Goal: Task Accomplishment & Management: Use online tool/utility

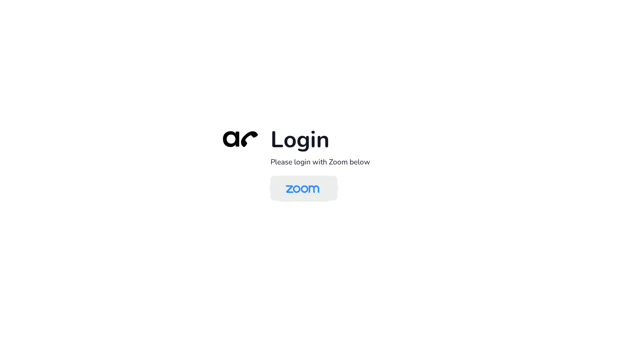
click at [317, 190] on img at bounding box center [302, 188] width 48 height 23
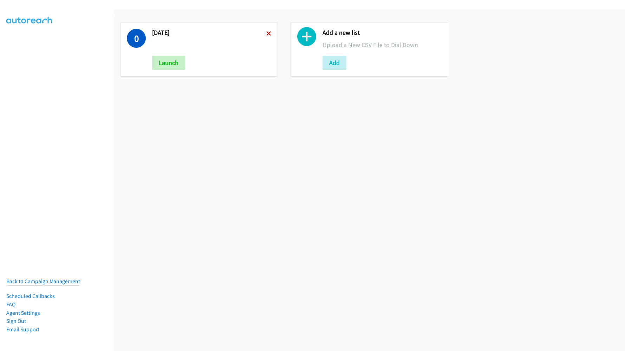
click at [266, 34] on icon at bounding box center [268, 34] width 5 height 5
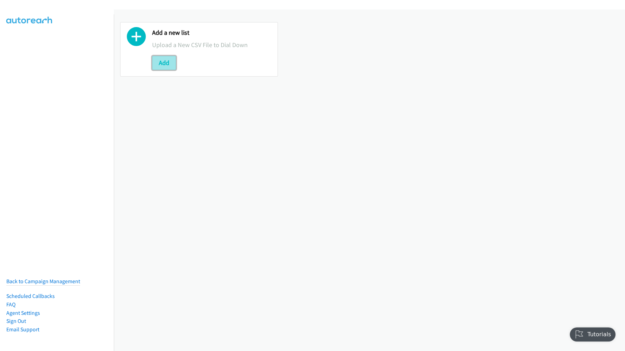
click at [164, 62] on button "Add" at bounding box center [164, 63] width 24 height 14
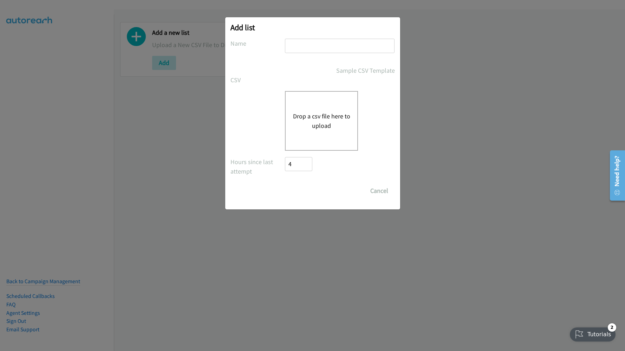
click at [305, 52] on input "text" at bounding box center [340, 46] width 110 height 14
type input "08/18/2025"
click at [315, 116] on button "Drop a csv file here to upload" at bounding box center [322, 120] width 58 height 19
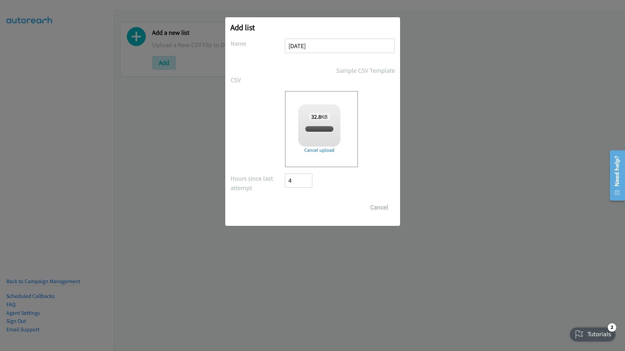
checkbox input "true"
click at [300, 205] on input "Save List" at bounding box center [303, 207] width 37 height 14
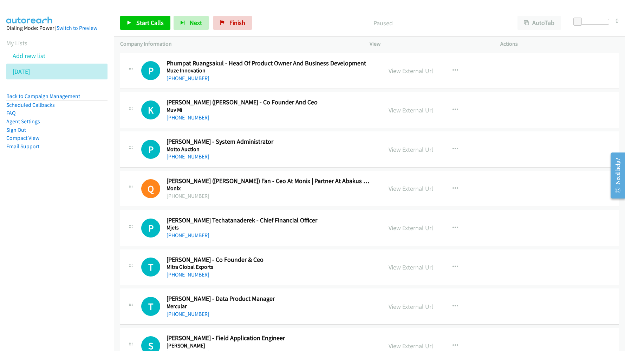
drag, startPoint x: 302, startPoint y: 11, endPoint x: 335, endPoint y: 14, distance: 33.6
click at [302, 11] on div "Start Calls Pause Next Finish Paused AutoTab AutoTab 0" at bounding box center [369, 22] width 511 height 27
click at [537, 21] on button "AutoTab" at bounding box center [539, 23] width 44 height 14
click at [152, 23] on span "Start Calls" at bounding box center [149, 23] width 27 height 8
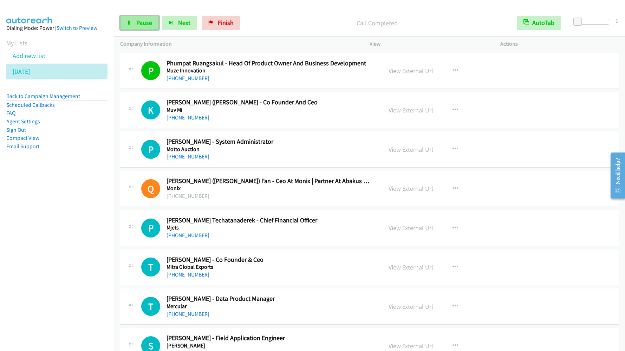
click at [134, 28] on link "Pause" at bounding box center [139, 23] width 39 height 14
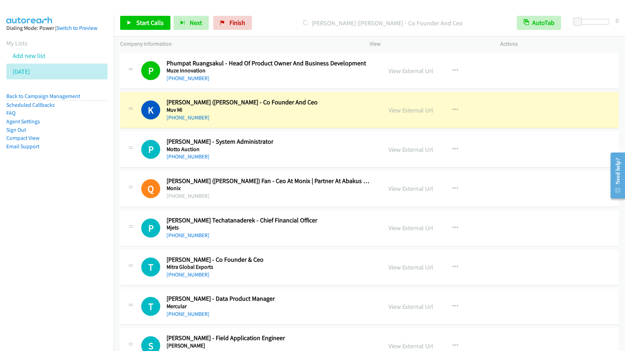
click at [77, 205] on nav "Dialing Mode: Power | Switch to Preview My Lists Add new list [DATE] Back to Ca…" at bounding box center [57, 189] width 114 height 351
click at [397, 111] on link "View External Url" at bounding box center [410, 110] width 45 height 8
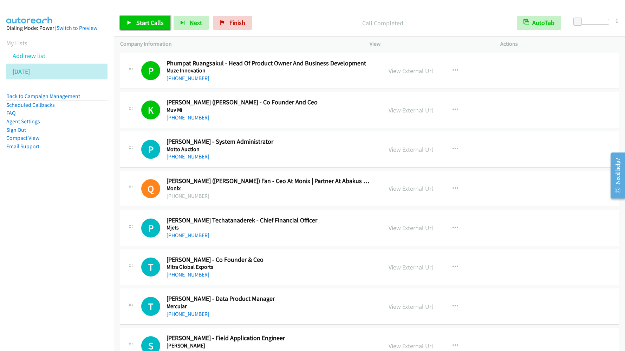
click at [153, 23] on span "Start Calls" at bounding box center [149, 23] width 27 height 8
click at [143, 27] on link "Pause" at bounding box center [139, 23] width 39 height 14
drag, startPoint x: 83, startPoint y: 157, endPoint x: 170, endPoint y: 77, distance: 118.3
click at [83, 157] on aside "Dialing Mode: Power | Switch to Preview My Lists Add new list [DATE] Back to Ca…" at bounding box center [57, 98] width 114 height 168
click at [151, 21] on span "Start Calls" at bounding box center [149, 23] width 27 height 8
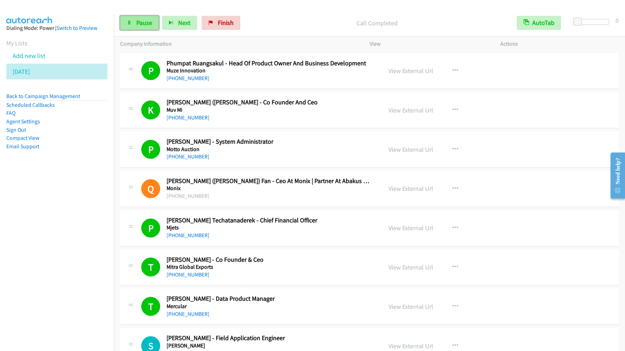
click at [141, 22] on span "Pause" at bounding box center [144, 23] width 16 height 8
click at [143, 25] on span "Start Calls" at bounding box center [149, 23] width 27 height 8
click at [28, 271] on nav "Dialing Mode: Power | Switch to Preview My Lists Add new list [DATE] Back to Ca…" at bounding box center [57, 189] width 114 height 351
click at [142, 25] on span "Pause" at bounding box center [144, 23] width 16 height 8
click at [142, 25] on span "Start Calls" at bounding box center [149, 23] width 27 height 8
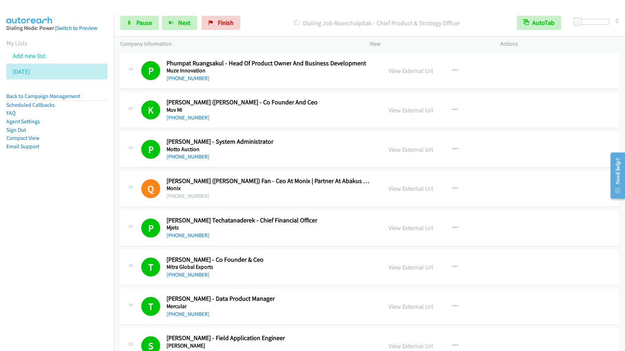
drag, startPoint x: 58, startPoint y: 221, endPoint x: 142, endPoint y: 273, distance: 98.9
click at [58, 221] on nav "Dialing Mode: Power | Switch to Preview My Lists Add new list [DATE] Back to Ca…" at bounding box center [57, 189] width 114 height 351
drag, startPoint x: 70, startPoint y: 256, endPoint x: 151, endPoint y: 164, distance: 122.2
click at [70, 256] on nav "Dialing Mode: Power | Switch to Preview My Lists Add new list [DATE] Back to Ca…" at bounding box center [57, 189] width 114 height 351
click at [24, 92] on li "Back to Campaign Management" at bounding box center [56, 96] width 101 height 9
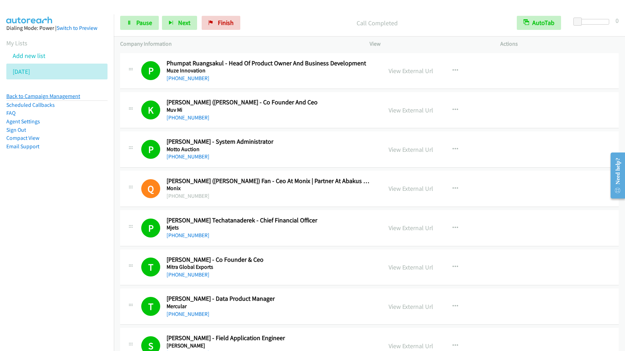
click at [24, 93] on link "Back to Campaign Management" at bounding box center [43, 96] width 74 height 7
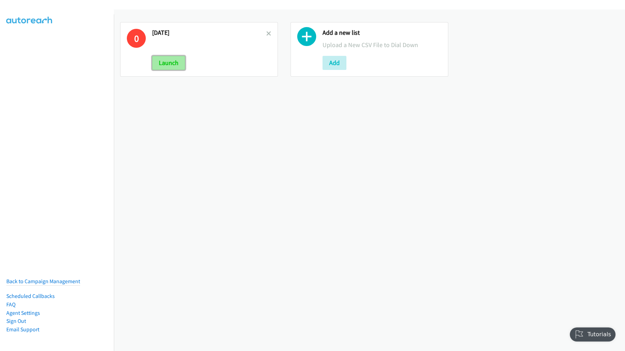
click at [170, 62] on button "Launch" at bounding box center [168, 63] width 33 height 14
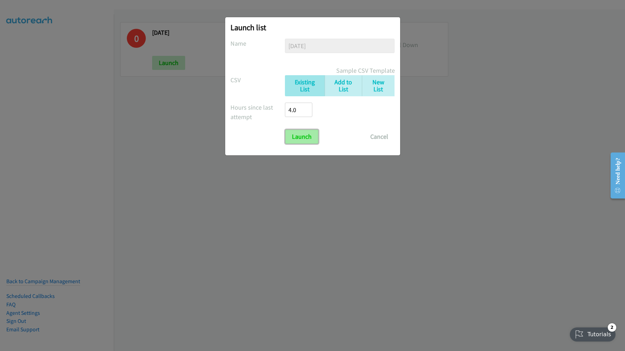
click at [298, 143] on input "Launch" at bounding box center [301, 137] width 33 height 14
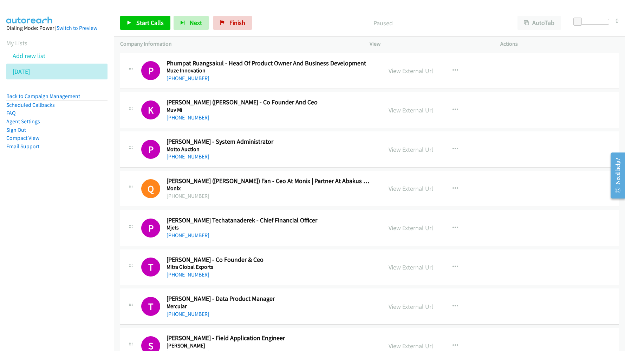
click at [75, 229] on nav "Dialing Mode: Power | Switch to Preview My Lists Add new list [DATE] Back to Ca…" at bounding box center [57, 189] width 114 height 351
click at [152, 21] on span "Start Calls" at bounding box center [149, 23] width 27 height 8
click at [76, 196] on nav "Dialing Mode: Power | Switch to Preview My Lists Add new list [DATE] Back to Ca…" at bounding box center [57, 189] width 114 height 351
click at [76, 225] on nav "Dialing Mode: Power | Switch to Preview My Lists Add new list [DATE] Back to Ca…" at bounding box center [57, 189] width 114 height 351
click at [142, 21] on span "Pause" at bounding box center [144, 23] width 16 height 8
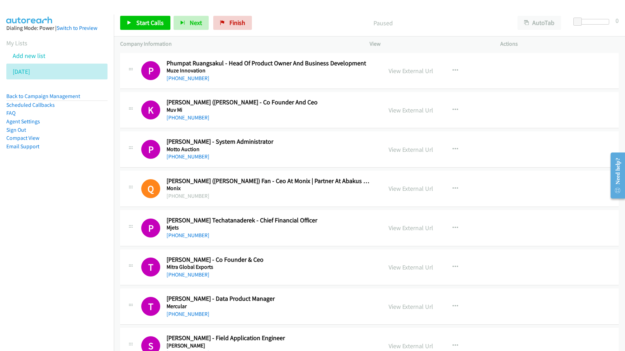
click at [48, 209] on nav "Dialing Mode: Power | Switch to Preview My Lists Add new list [DATE] Back to Ca…" at bounding box center [57, 189] width 114 height 351
click at [144, 22] on span "Start Calls" at bounding box center [149, 23] width 27 height 8
click at [88, 214] on nav "Dialing Mode: Power | Switch to Preview My Lists Add new list [DATE] Back to Ca…" at bounding box center [57, 189] width 114 height 351
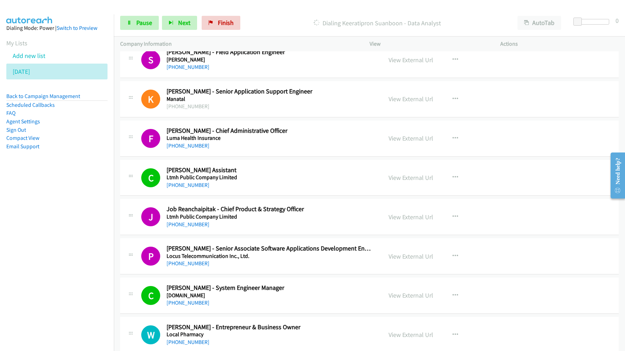
scroll to position [316, 0]
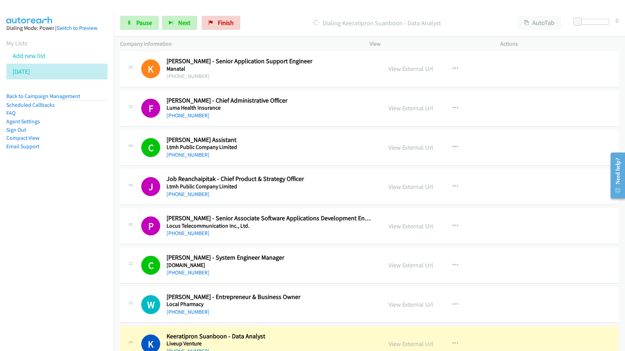
click at [0, 33] on html "Start Calls Pause Next Finish Dialing Keeratipron Suanboon - Data Analyst AutoT…" at bounding box center [312, 16] width 625 height 33
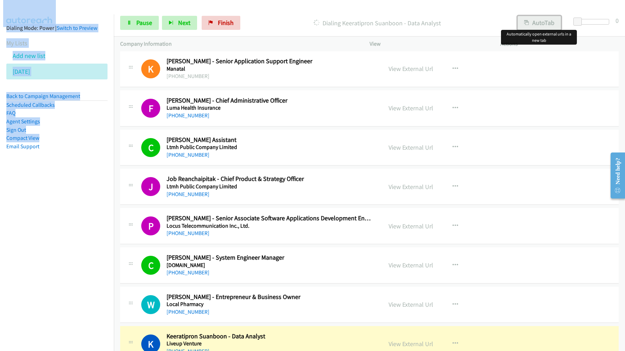
click at [545, 18] on button "AutoTab" at bounding box center [539, 23] width 44 height 14
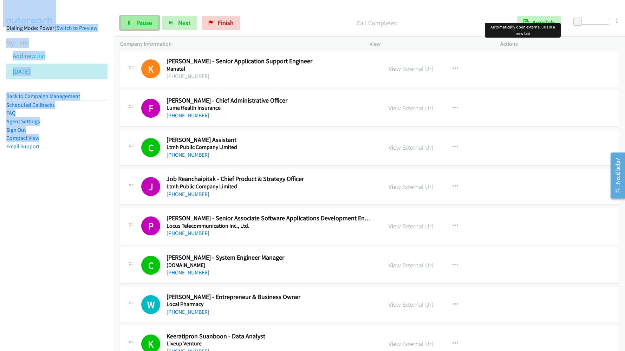
click at [146, 21] on span "Pause" at bounding box center [144, 23] width 16 height 8
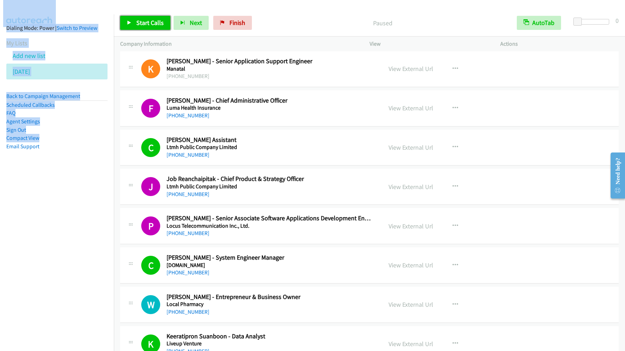
click at [146, 21] on span "Start Calls" at bounding box center [149, 23] width 27 height 8
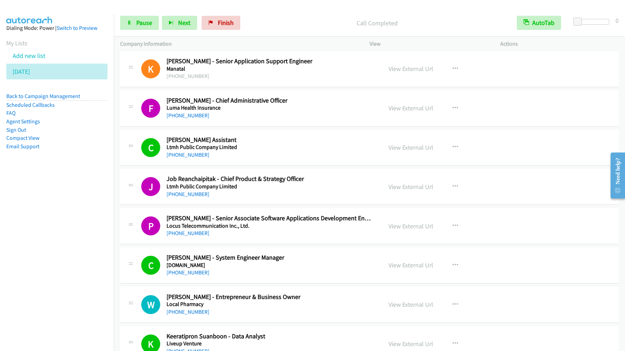
click at [58, 192] on nav "Dialing Mode: Power | Switch to Preview My Lists Add new list [DATE] Back to Ca…" at bounding box center [57, 189] width 114 height 351
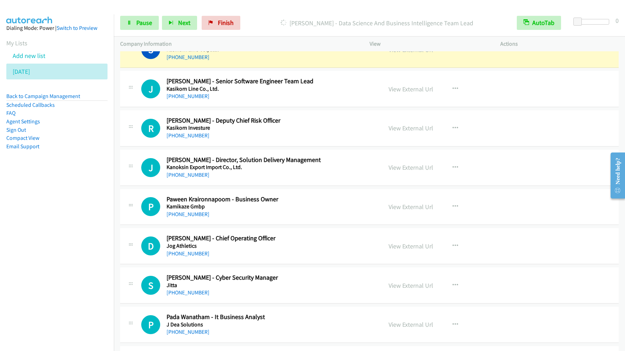
scroll to position [1265, 0]
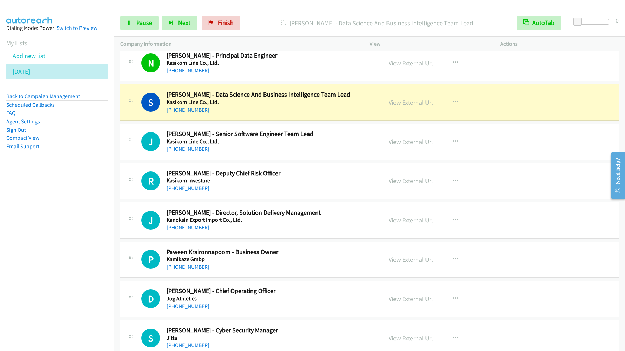
click at [402, 101] on link "View External Url" at bounding box center [410, 102] width 45 height 8
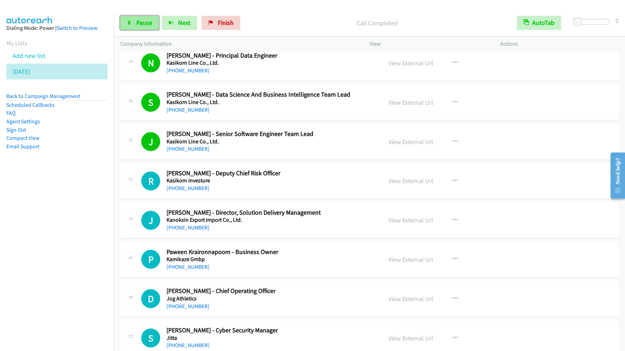
click at [137, 23] on span "Pause" at bounding box center [144, 23] width 16 height 8
click at [137, 23] on span "Start Calls" at bounding box center [149, 23] width 27 height 8
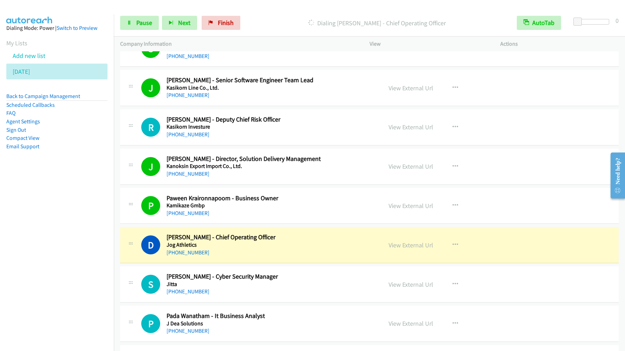
scroll to position [1423, 0]
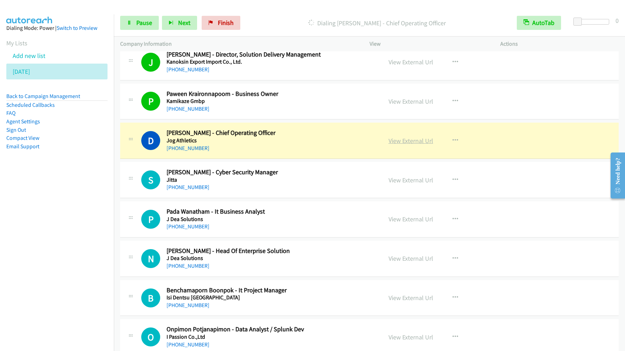
click at [413, 142] on link "View External Url" at bounding box center [410, 141] width 45 height 8
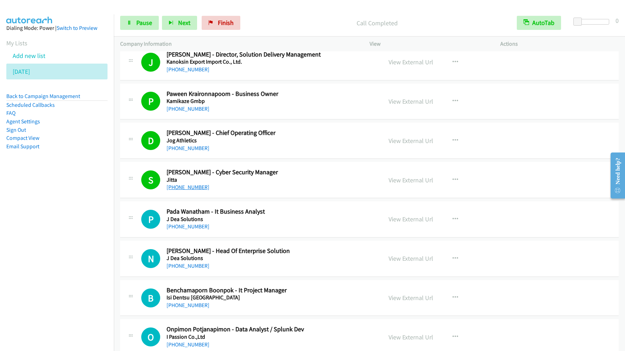
click at [179, 188] on link "[PHONE_NUMBER]" at bounding box center [187, 187] width 43 height 7
drag, startPoint x: 79, startPoint y: 238, endPoint x: 141, endPoint y: 221, distance: 64.2
click at [79, 238] on nav "Dialing Mode: Power | Switch to Preview My Lists Add new list [DATE] Back to Ca…" at bounding box center [57, 189] width 114 height 351
click at [404, 178] on link "View External Url" at bounding box center [410, 180] width 45 height 8
click at [134, 22] on link "Pause" at bounding box center [139, 23] width 39 height 14
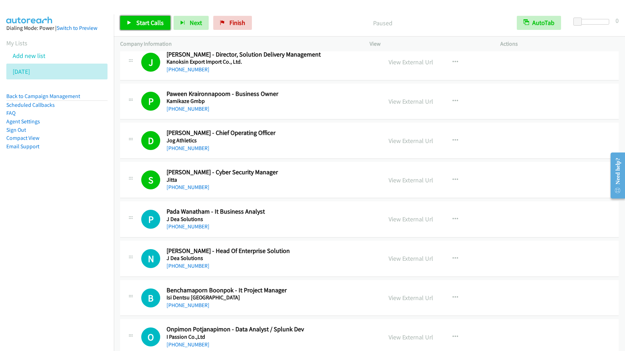
click at [145, 27] on link "Start Calls" at bounding box center [145, 23] width 50 height 14
click at [137, 12] on div "Start Calls Pause Next Finish Call Completed AutoTab AutoTab 0" at bounding box center [369, 22] width 511 height 27
click at [139, 19] on span "Pause" at bounding box center [144, 23] width 16 height 8
click at [139, 20] on span "Start Calls" at bounding box center [149, 23] width 27 height 8
